Goal: Information Seeking & Learning: Learn about a topic

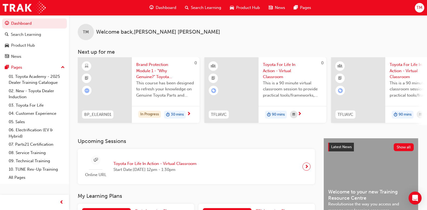
click at [167, 77] on span "Brand Protection Module 1 - "Why Genuine?" Toyota Genuine Parts and Accessories" at bounding box center [165, 70] width 59 height 18
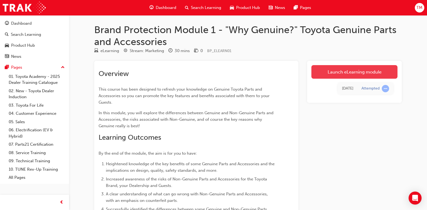
click at [380, 68] on link "Launch eLearning module" at bounding box center [355, 72] width 86 height 14
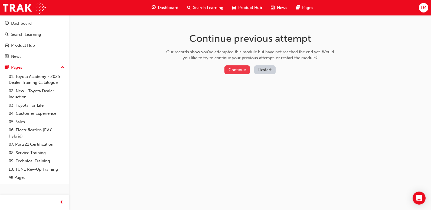
click at [237, 69] on button "Continue" at bounding box center [237, 69] width 25 height 9
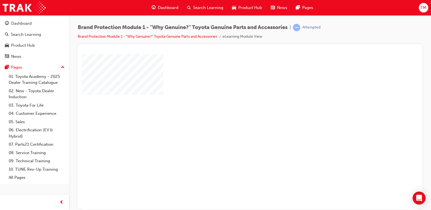
click at [235, 115] on div "play" at bounding box center [235, 115] width 0 height 0
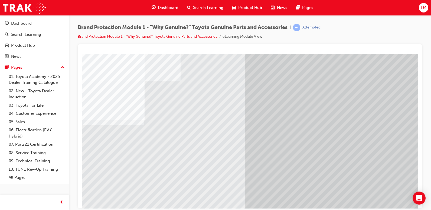
scroll to position [52, 0]
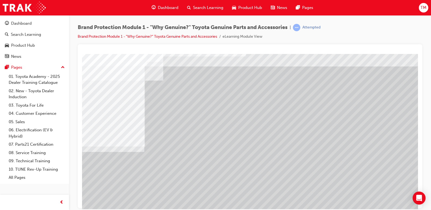
scroll to position [27, 0]
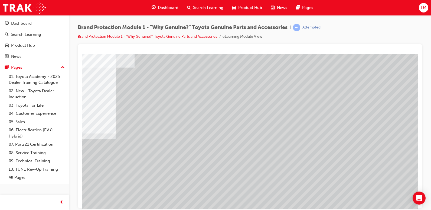
scroll to position [27, 36]
drag, startPoint x: 225, startPoint y: 205, endPoint x: 347, endPoint y: 263, distance: 135.2
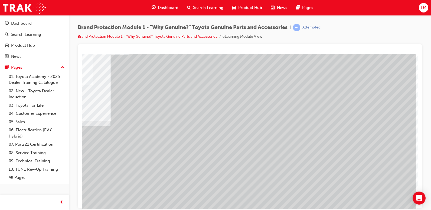
scroll to position [52, 36]
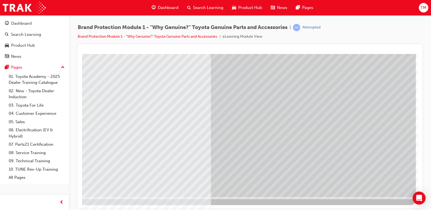
scroll to position [0, 0]
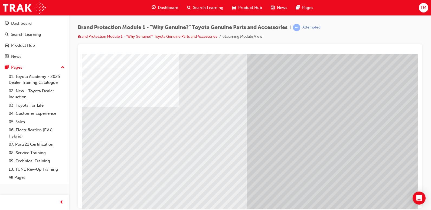
scroll to position [27, 0]
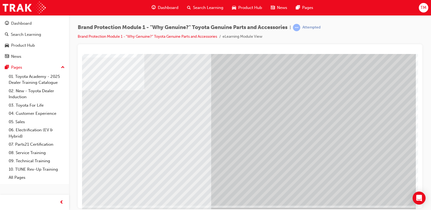
scroll to position [52, 36]
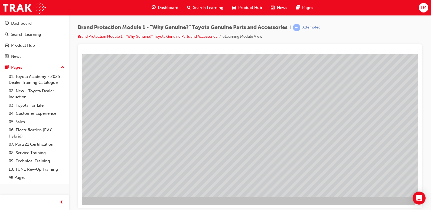
scroll to position [0, 0]
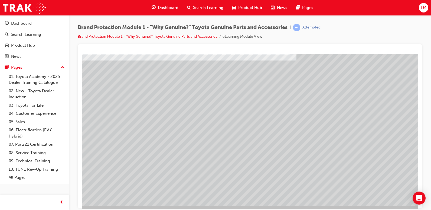
scroll to position [52, 0]
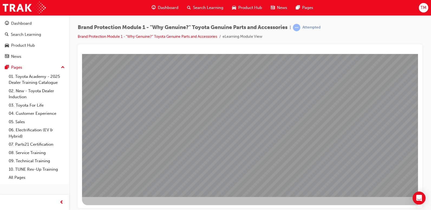
scroll to position [0, 0]
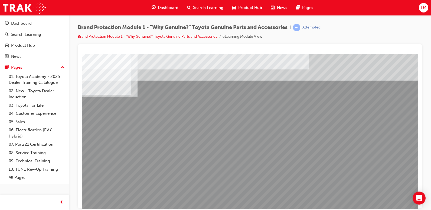
scroll to position [0, 36]
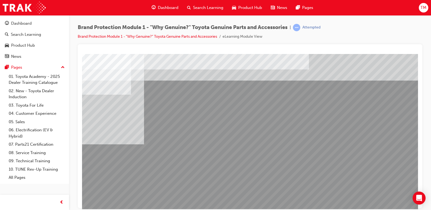
scroll to position [27, 36]
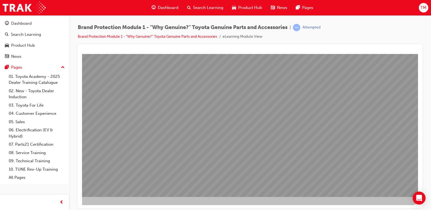
scroll to position [25, 36]
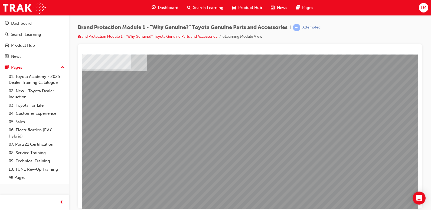
drag, startPoint x: 232, startPoint y: 173, endPoint x: 234, endPoint y: 170, distance: 3.5
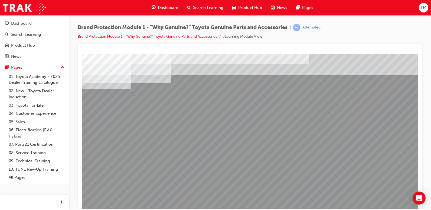
scroll to position [0, 36]
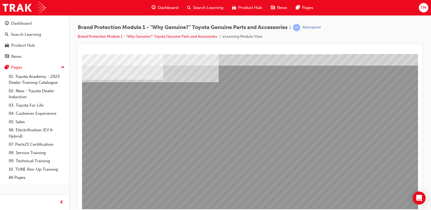
scroll to position [27, 0]
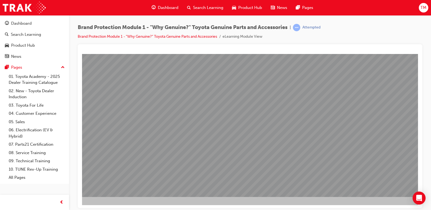
scroll to position [52, 34]
drag, startPoint x: 238, startPoint y: 207, endPoint x: 349, endPoint y: 263, distance: 124.8
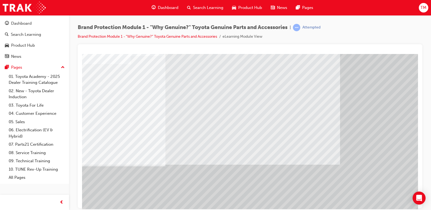
scroll to position [52, 0]
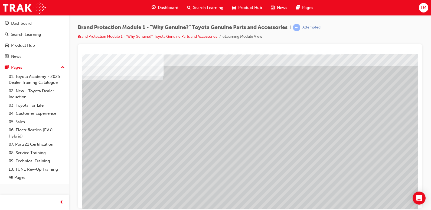
scroll to position [27, 0]
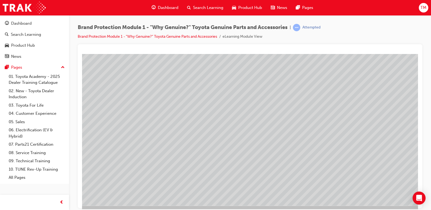
scroll to position [52, 2]
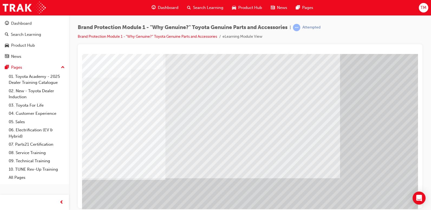
scroll to position [52, 0]
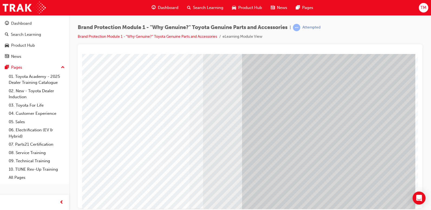
scroll to position [0, 36]
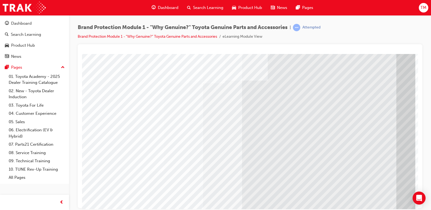
scroll to position [27, 36]
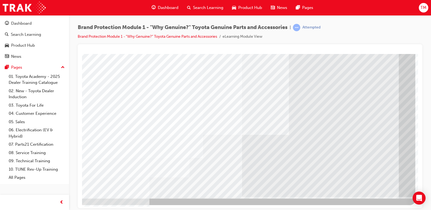
scroll to position [52, 36]
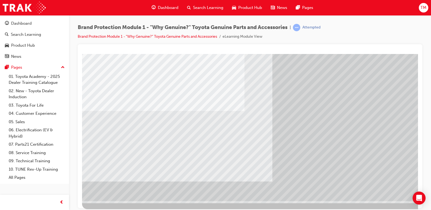
scroll to position [52, 0]
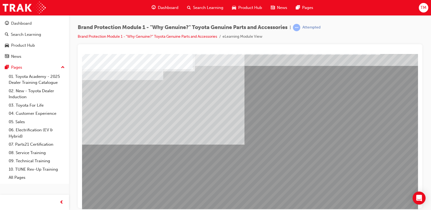
scroll to position [27, 0]
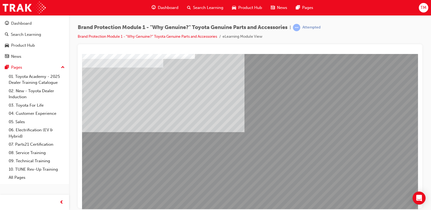
drag, startPoint x: 179, startPoint y: 191, endPoint x: 177, endPoint y: 184, distance: 7.6
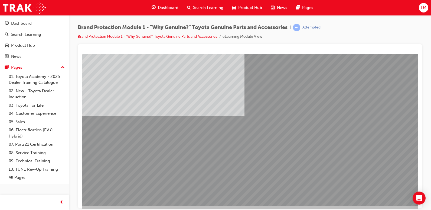
scroll to position [52, 0]
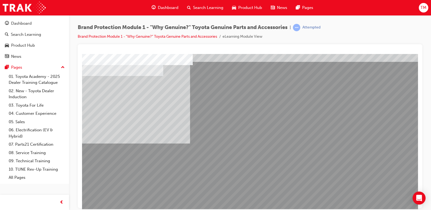
scroll to position [27, 0]
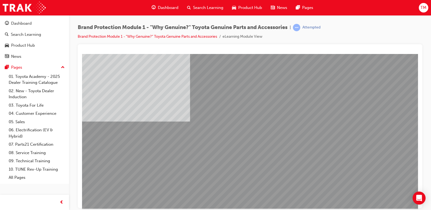
scroll to position [52, 0]
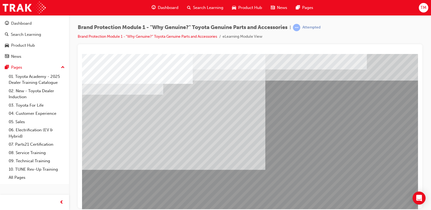
scroll to position [27, 0]
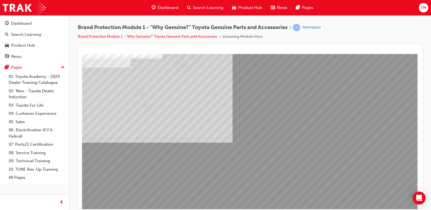
scroll to position [52, 36]
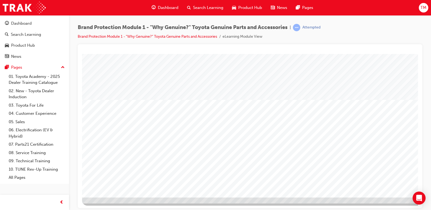
scroll to position [52, 0]
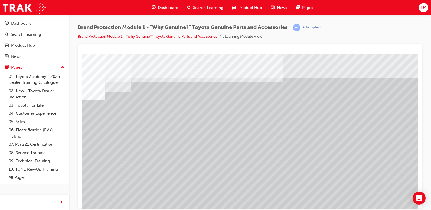
scroll to position [0, 36]
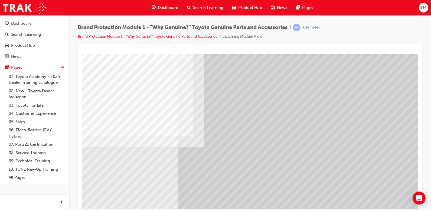
scroll to position [52, 0]
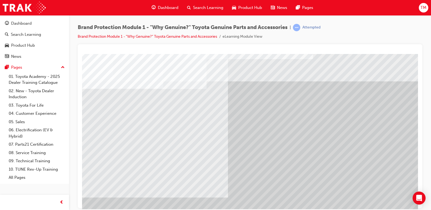
scroll to position [0, 0]
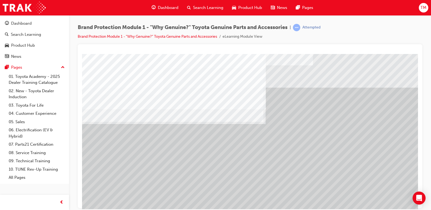
scroll to position [27, 0]
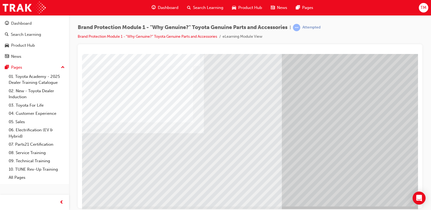
scroll to position [52, 0]
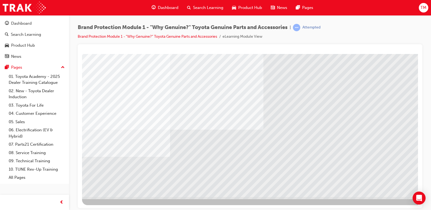
scroll to position [52, 36]
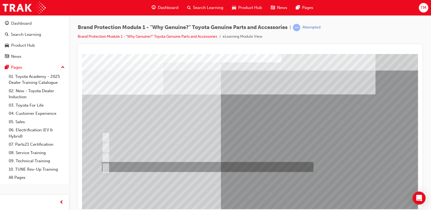
click at [118, 169] on div at bounding box center [207, 167] width 212 height 10
radio input "true"
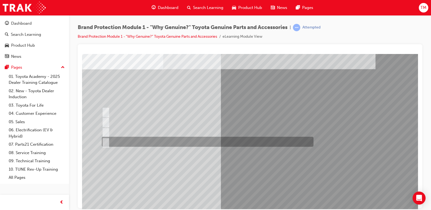
scroll to position [52, 0]
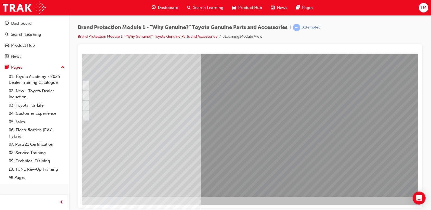
scroll to position [52, 36]
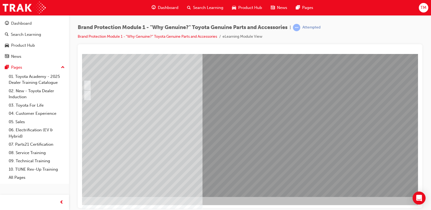
scroll to position [0, 0]
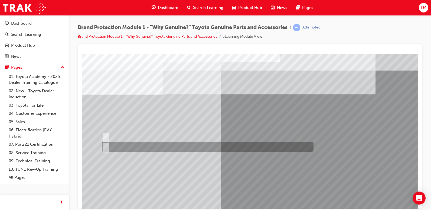
click at [105, 147] on input "False." at bounding box center [105, 147] width 6 height 6
radio input "true"
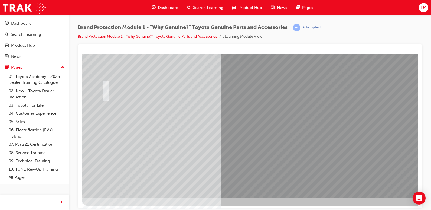
scroll to position [52, 0]
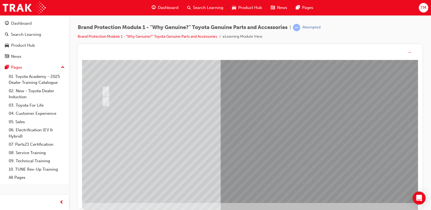
scroll to position [0, 0]
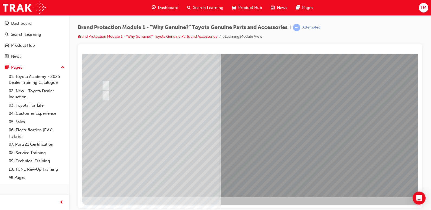
scroll to position [52, 0]
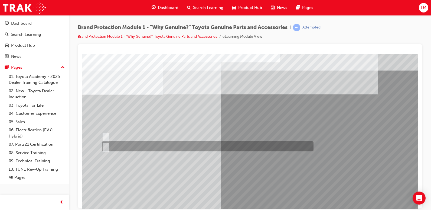
click at [249, 142] on div at bounding box center [207, 146] width 212 height 10
radio input "true"
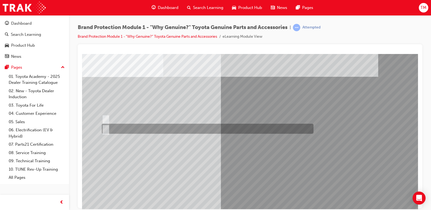
scroll to position [52, 0]
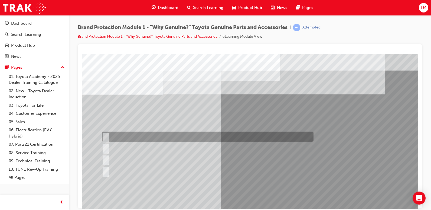
click at [173, 135] on div at bounding box center [207, 136] width 212 height 10
radio input "true"
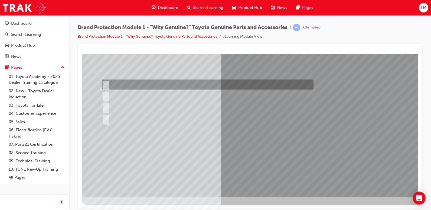
scroll to position [52, 0]
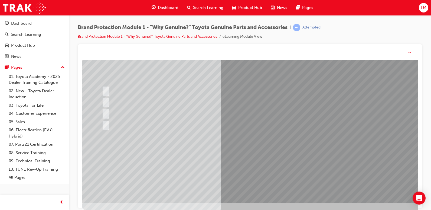
scroll to position [0, 0]
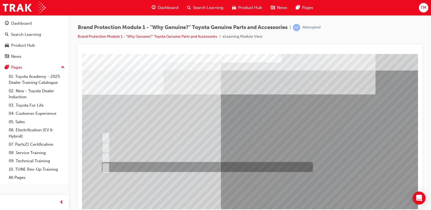
click at [160, 167] on div at bounding box center [206, 167] width 211 height 10
radio input "true"
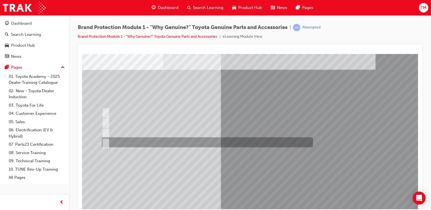
scroll to position [52, 0]
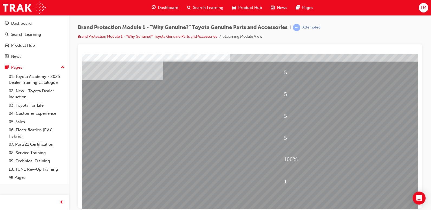
scroll to position [27, 0]
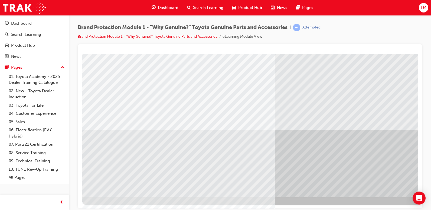
scroll to position [52, 0]
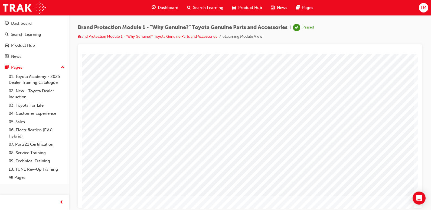
scroll to position [52, 36]
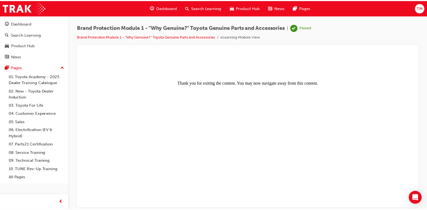
scroll to position [0, 0]
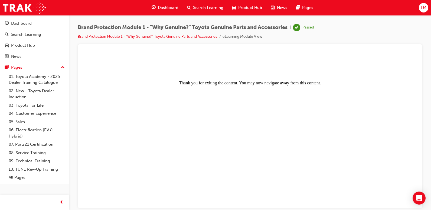
click at [173, 6] on span "Dashboard" at bounding box center [168, 8] width 21 height 6
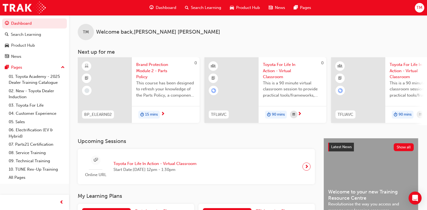
click at [160, 72] on span "Brand Protection Module 2 - Parts Policy" at bounding box center [165, 70] width 59 height 18
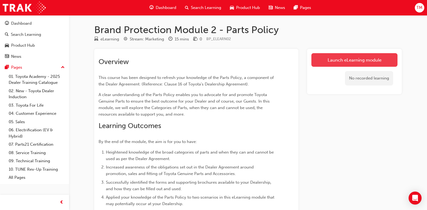
click at [369, 64] on link "Launch eLearning module" at bounding box center [355, 60] width 86 height 14
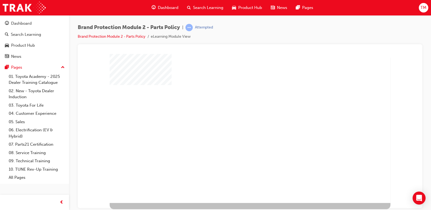
click at [238, 116] on div "play" at bounding box center [238, 116] width 0 height 0
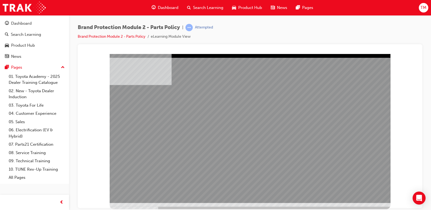
drag, startPoint x: 242, startPoint y: 143, endPoint x: 250, endPoint y: 142, distance: 8.4
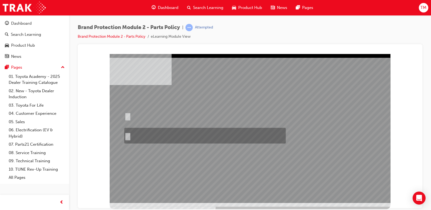
radio input "true"
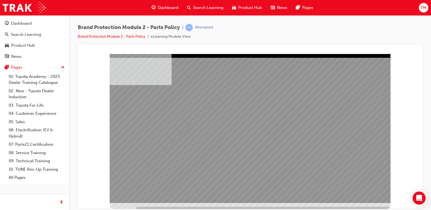
click at [168, 5] on span "Dashboard" at bounding box center [168, 8] width 21 height 6
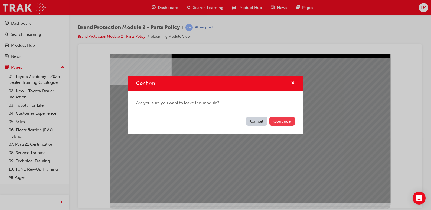
click at [280, 119] on button "Continue" at bounding box center [282, 120] width 25 height 9
